Goal: Task Accomplishment & Management: Complete application form

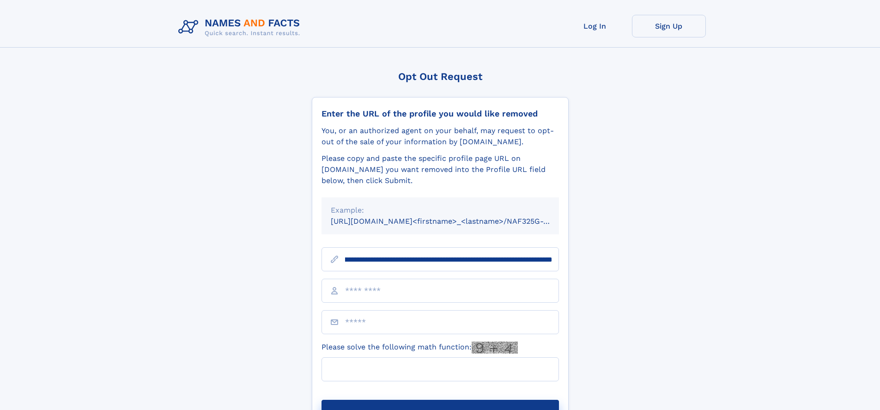
scroll to position [0, 104]
type input "**********"
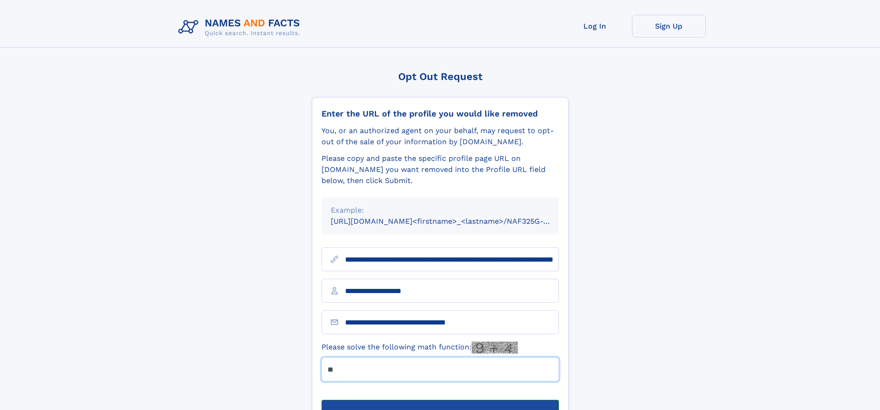
type input "**"
click at [440, 399] on button "Submit Opt Out Request" at bounding box center [439, 414] width 237 height 30
